Goal: Task Accomplishment & Management: Manage account settings

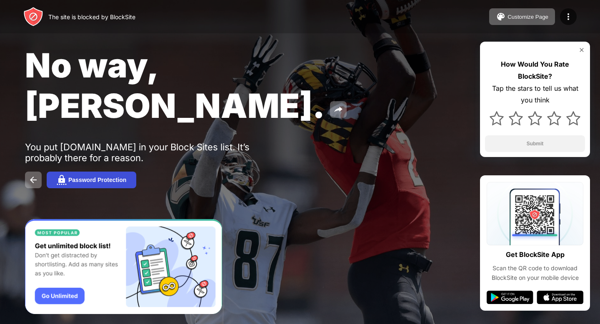
click at [126, 172] on button "Password Protection" at bounding box center [92, 180] width 90 height 17
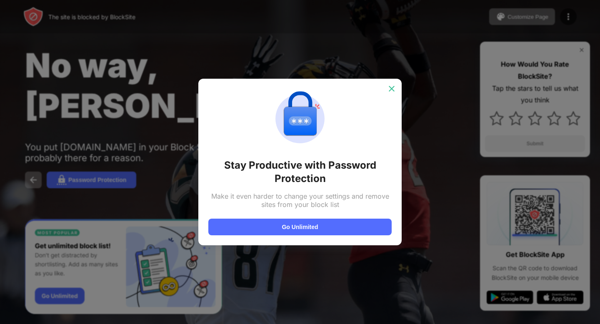
click at [385, 92] on div at bounding box center [391, 88] width 13 height 13
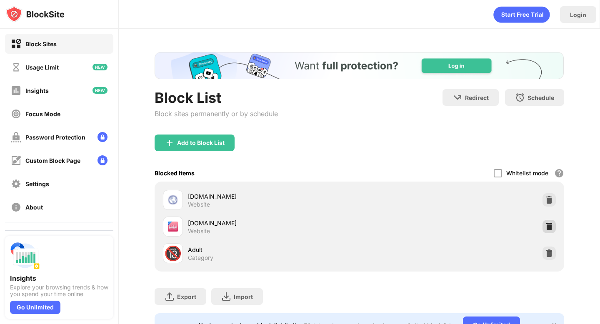
click at [549, 233] on div "[DOMAIN_NAME] Website" at bounding box center [359, 226] width 399 height 27
click at [548, 227] on img at bounding box center [549, 227] width 8 height 8
